Goal: Check status: Check status

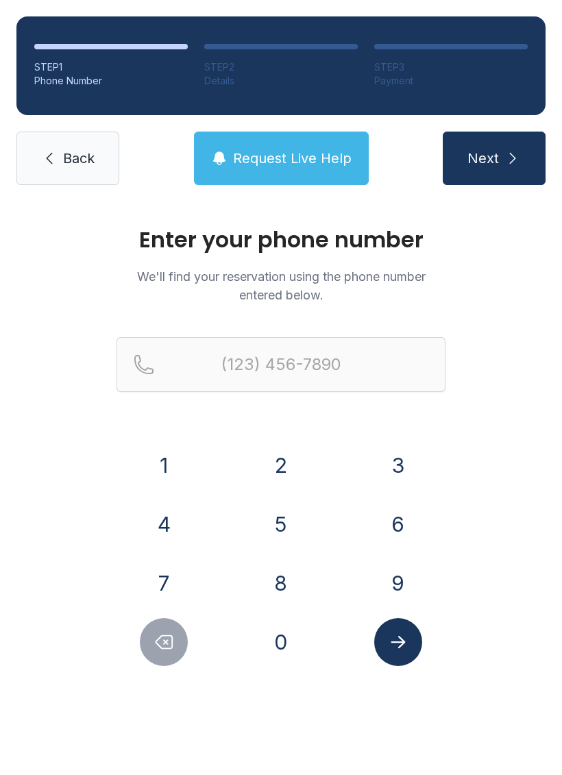
click at [162, 575] on button "7" at bounding box center [164, 583] width 48 height 48
click at [282, 636] on button "0" at bounding box center [281, 642] width 48 height 48
click at [393, 522] on button "6" at bounding box center [398, 524] width 48 height 48
click at [287, 585] on button "8" at bounding box center [281, 583] width 48 height 48
click at [279, 451] on button "2" at bounding box center [281, 465] width 48 height 48
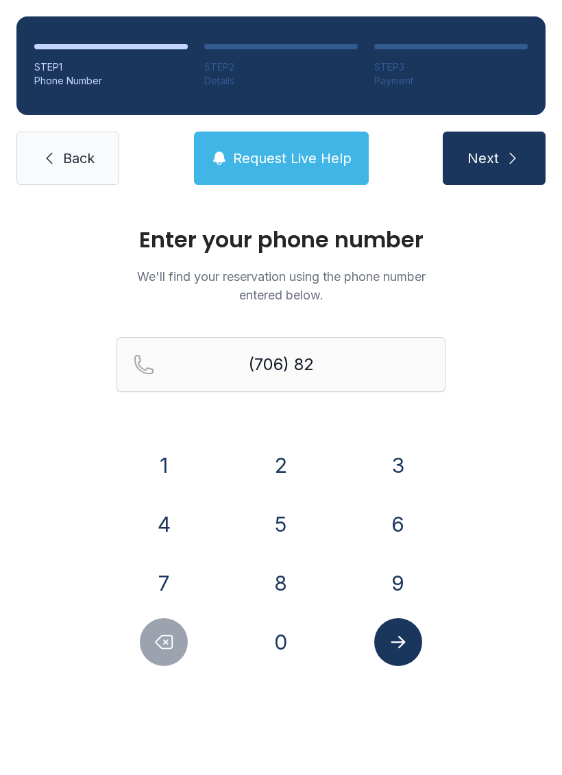
click at [271, 506] on button "5" at bounding box center [281, 524] width 48 height 48
click at [399, 568] on button "9" at bounding box center [398, 583] width 48 height 48
click at [177, 511] on button "4" at bounding box center [164, 524] width 48 height 48
click at [288, 521] on button "5" at bounding box center [281, 524] width 48 height 48
click at [291, 570] on button "8" at bounding box center [281, 583] width 48 height 48
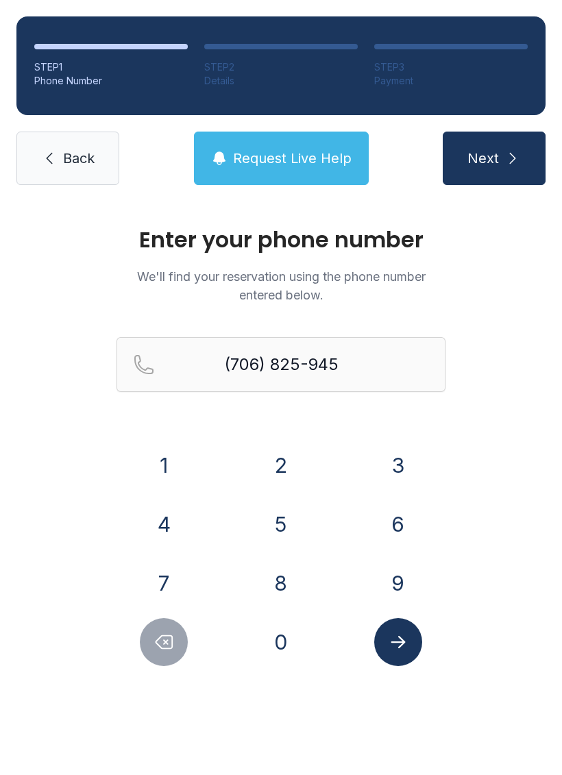
type input "[PHONE_NUMBER]"
click at [393, 630] on button "Submit lookup form" at bounding box center [398, 642] width 48 height 48
